Goal: Check status: Check status

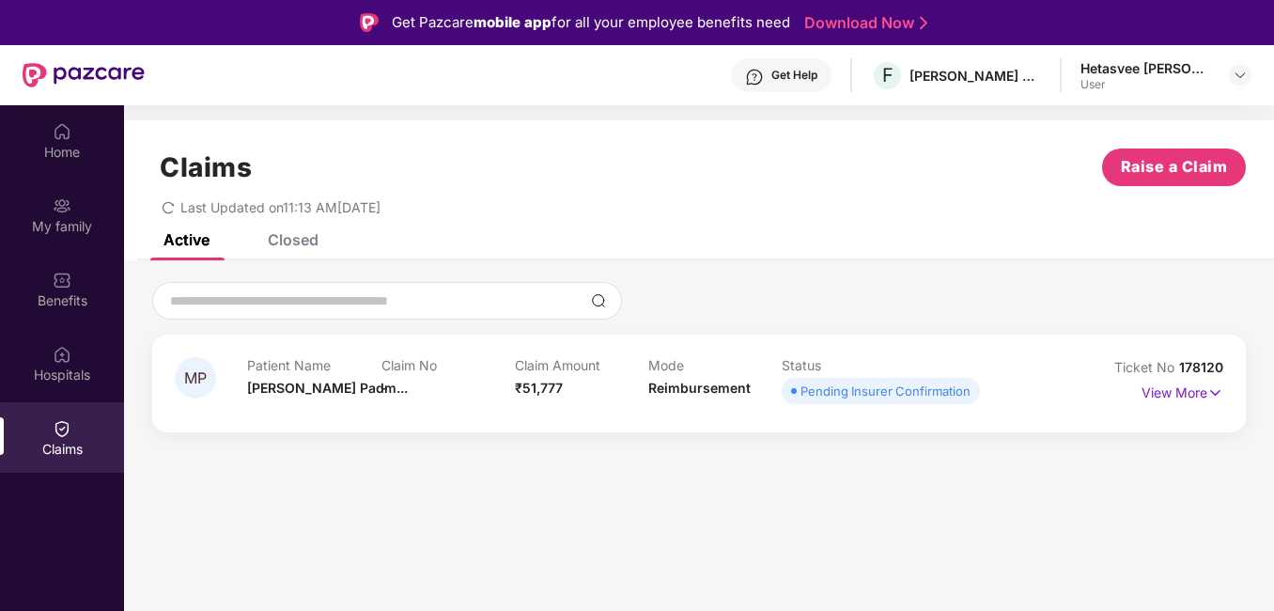
click at [703, 518] on section "Claims Raise a Claim Last Updated on 11:13 AM[DATE] Active Closed MP Patient Na…" at bounding box center [699, 410] width 1150 height 611
click at [702, 517] on section "Claims Raise a Claim Last Updated on 11:13 AM[DATE] Active Closed MP Patient Na…" at bounding box center [699, 410] width 1150 height 611
click at [1182, 395] on p "View More" at bounding box center [1183, 390] width 82 height 25
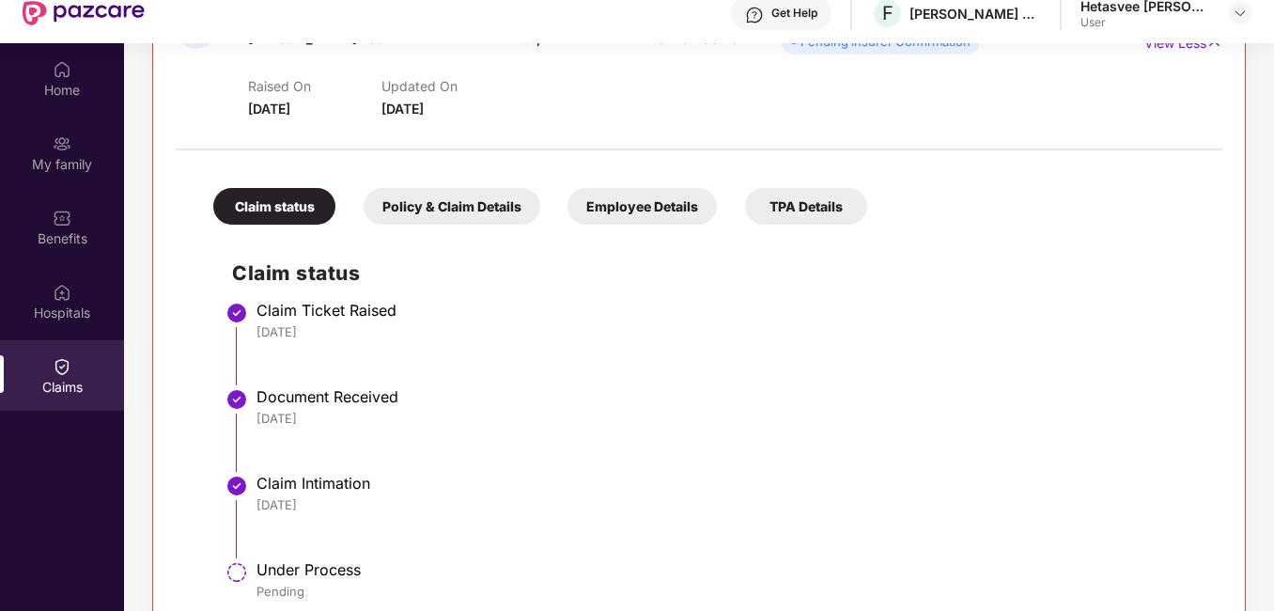
scroll to position [105, 0]
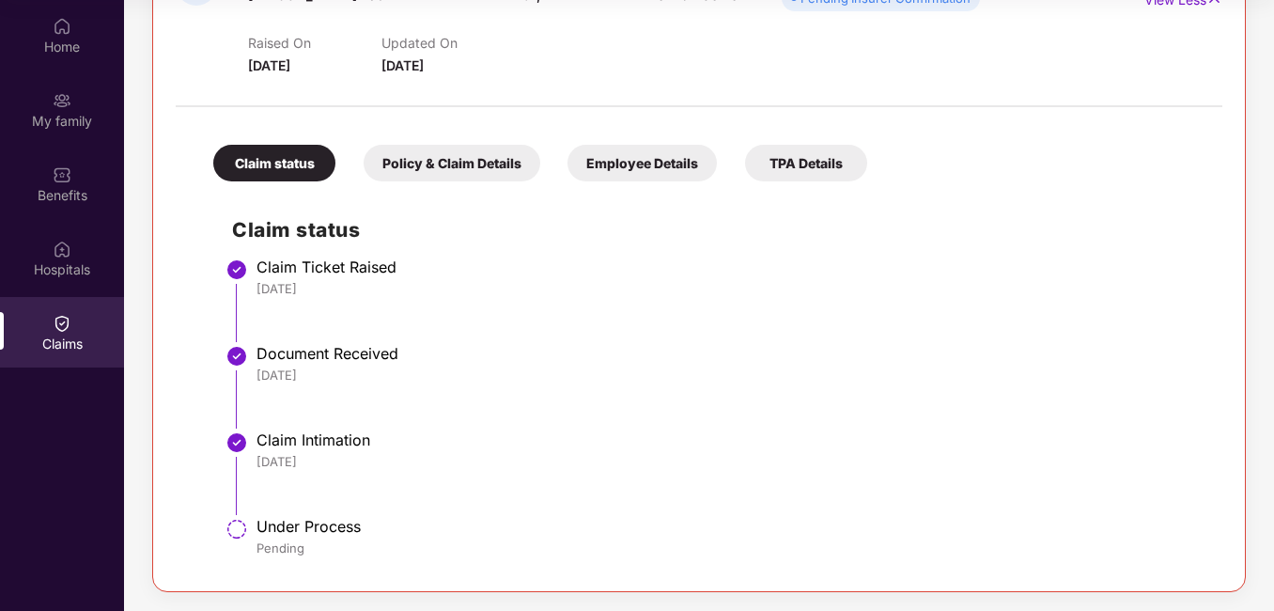
click at [839, 171] on div "TPA Details" at bounding box center [806, 163] width 122 height 37
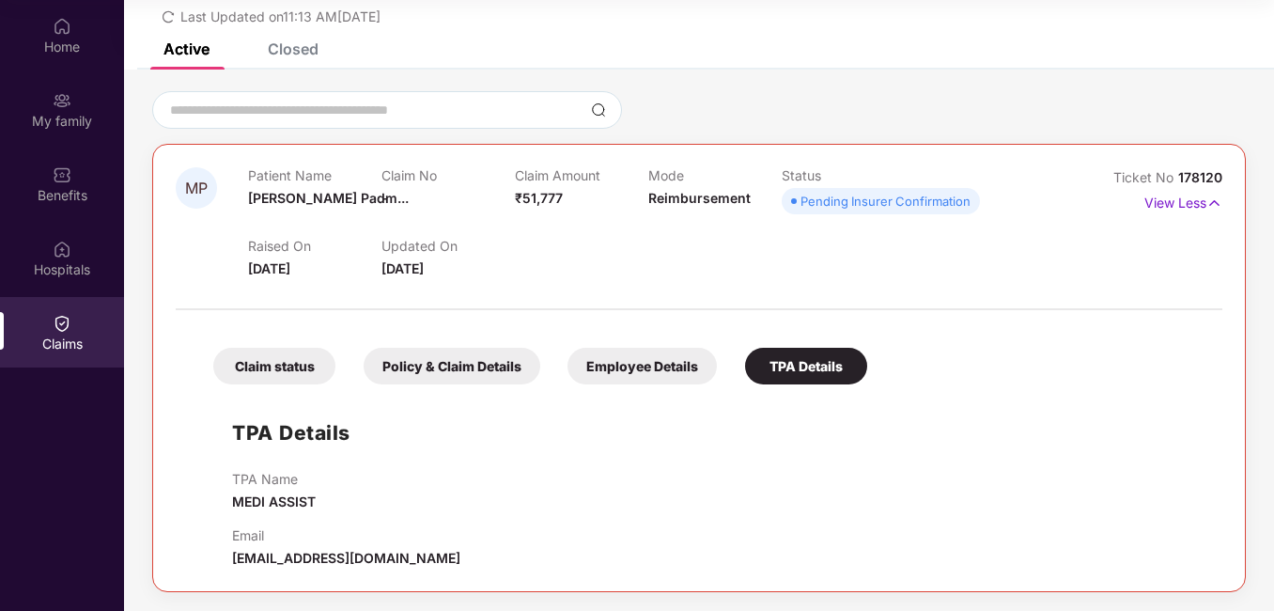
click at [268, 357] on div "Claim status" at bounding box center [274, 366] width 122 height 37
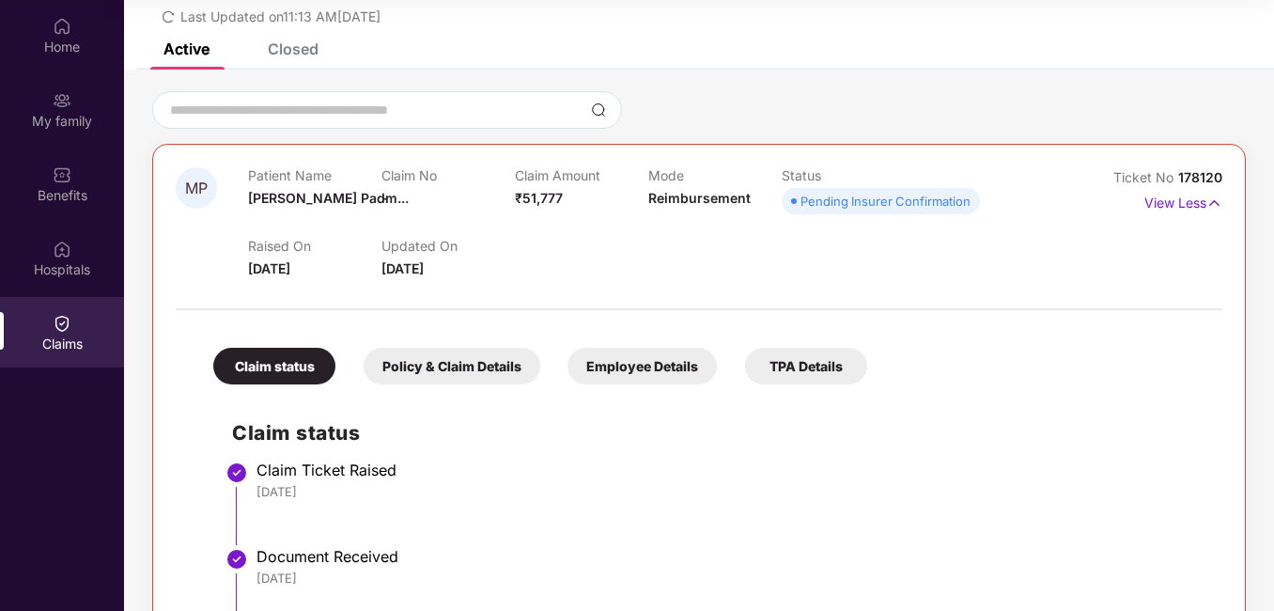
scroll to position [288, 0]
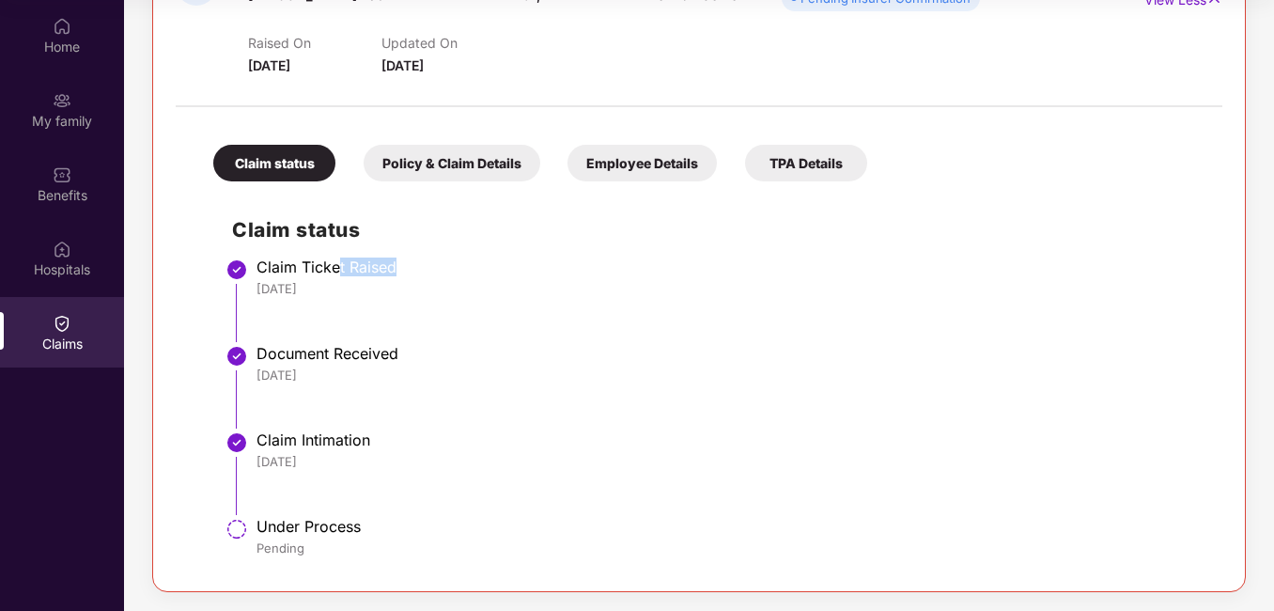
drag, startPoint x: 339, startPoint y: 259, endPoint x: 450, endPoint y: 267, distance: 111.1
click at [450, 267] on div "Claim Ticket Raised" at bounding box center [730, 266] width 947 height 19
drag, startPoint x: 450, startPoint y: 267, endPoint x: 509, endPoint y: 275, distance: 59.8
click at [509, 275] on div "Claim Ticket Raised" at bounding box center [730, 266] width 947 height 19
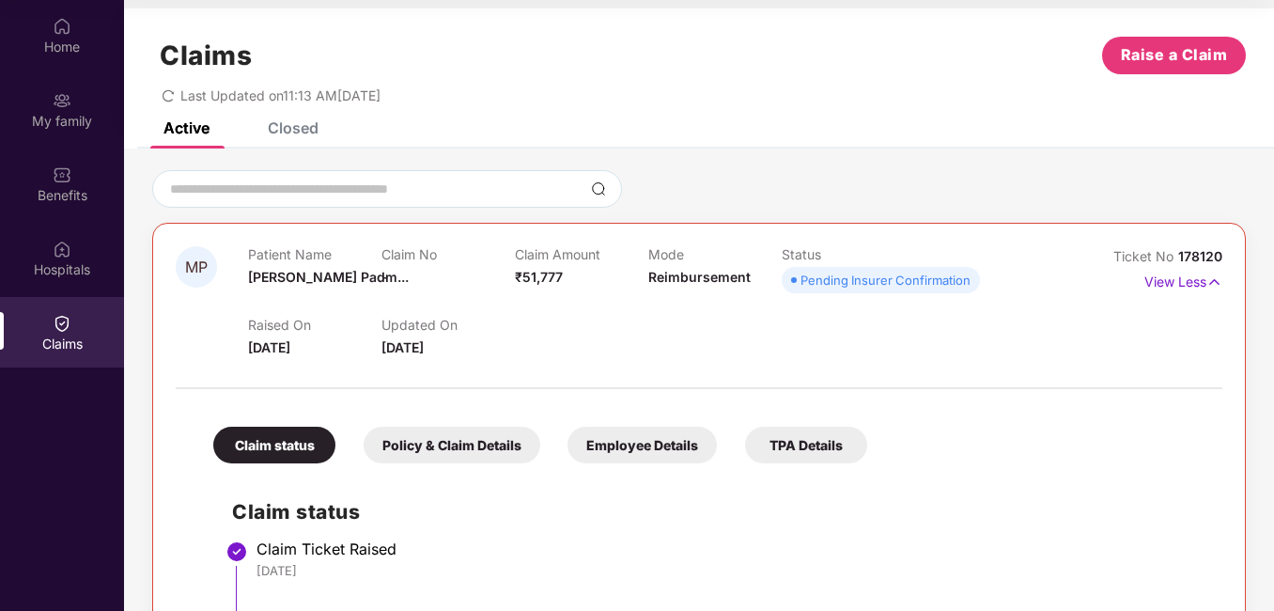
scroll to position [0, 0]
